Goal: Task Accomplishment & Management: Use online tool/utility

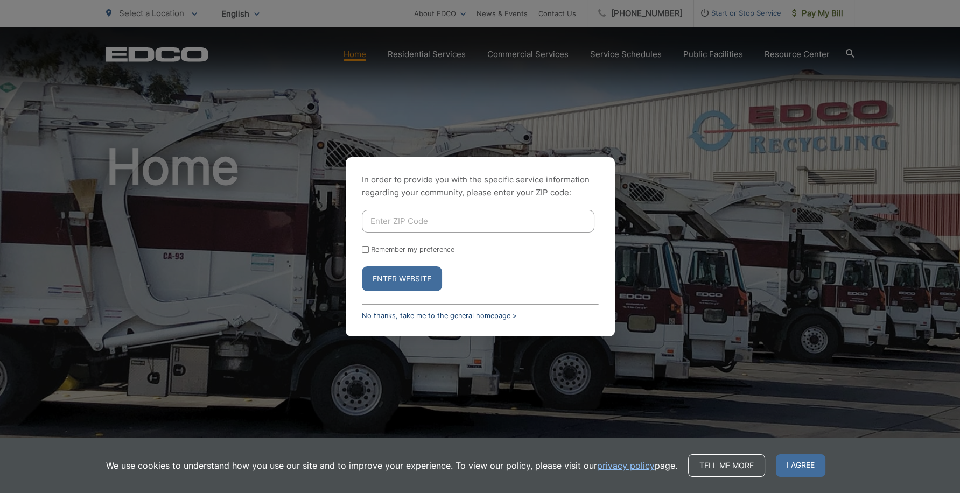
click at [503, 314] on link "No thanks, take me to the general homepage >" at bounding box center [439, 316] width 155 height 8
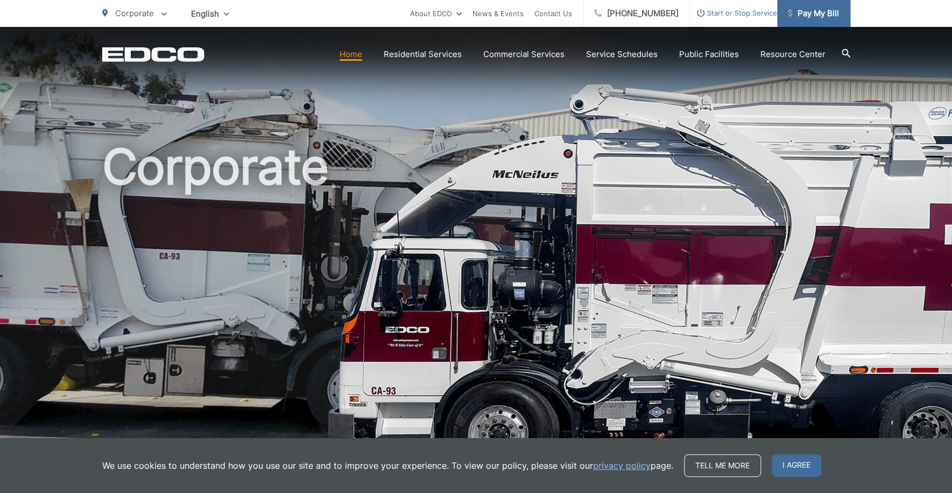
click at [810, 10] on span "Pay My Bill" at bounding box center [813, 13] width 51 height 13
